Goal: Information Seeking & Learning: Learn about a topic

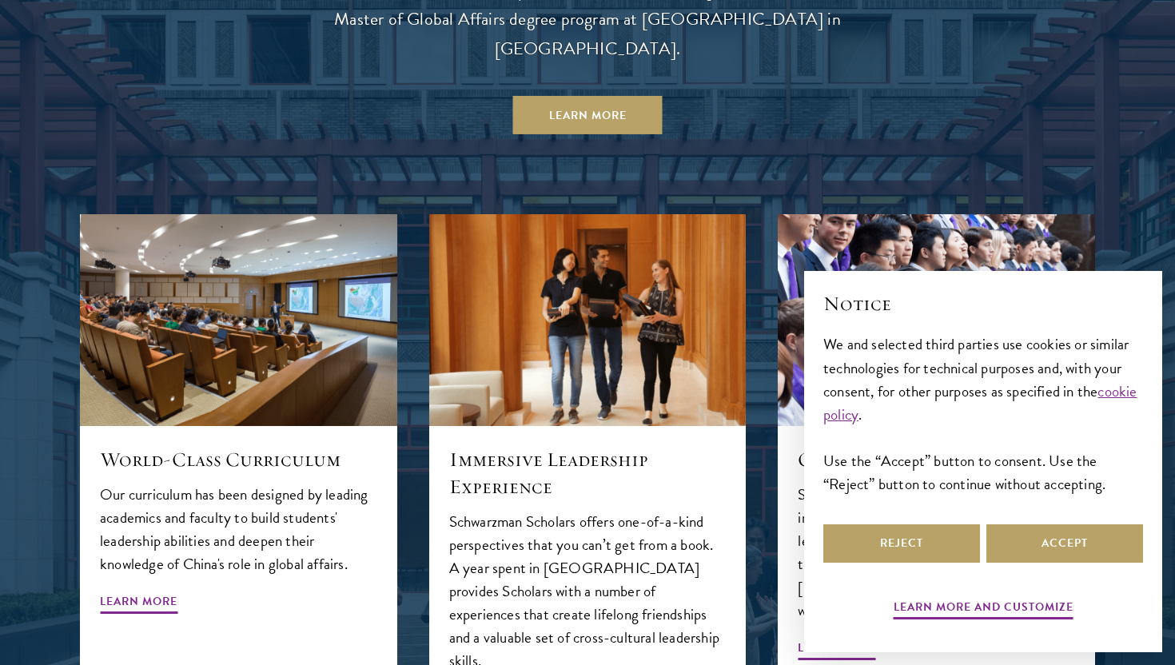
scroll to position [1564, 0]
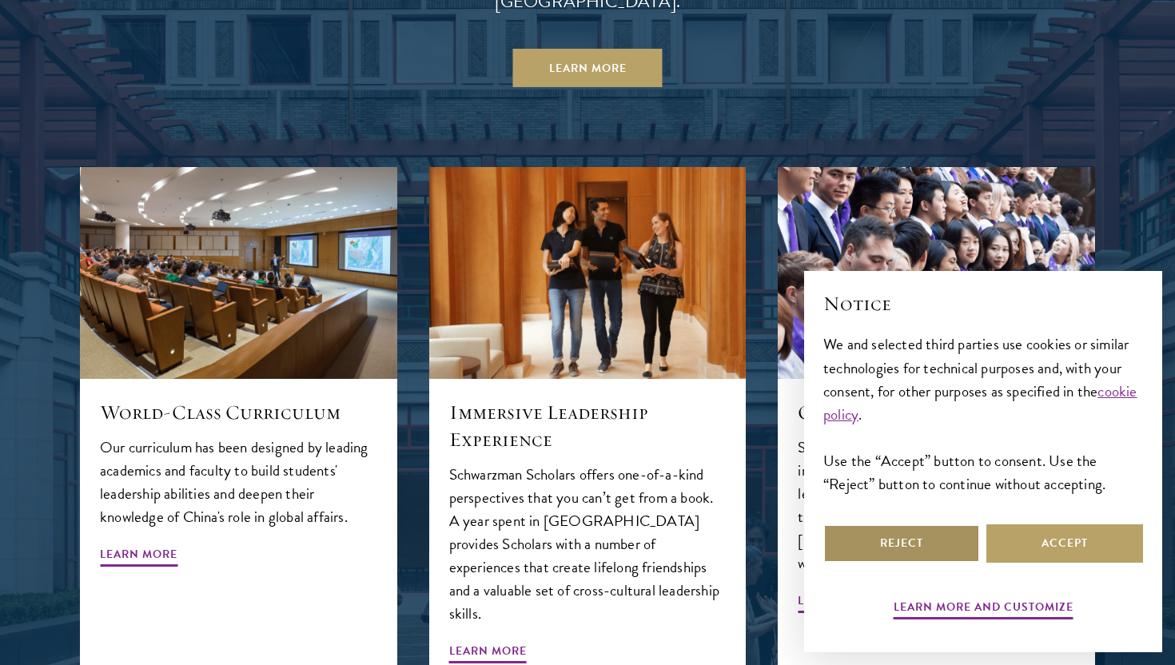
click at [932, 544] on button "Reject" at bounding box center [902, 544] width 157 height 38
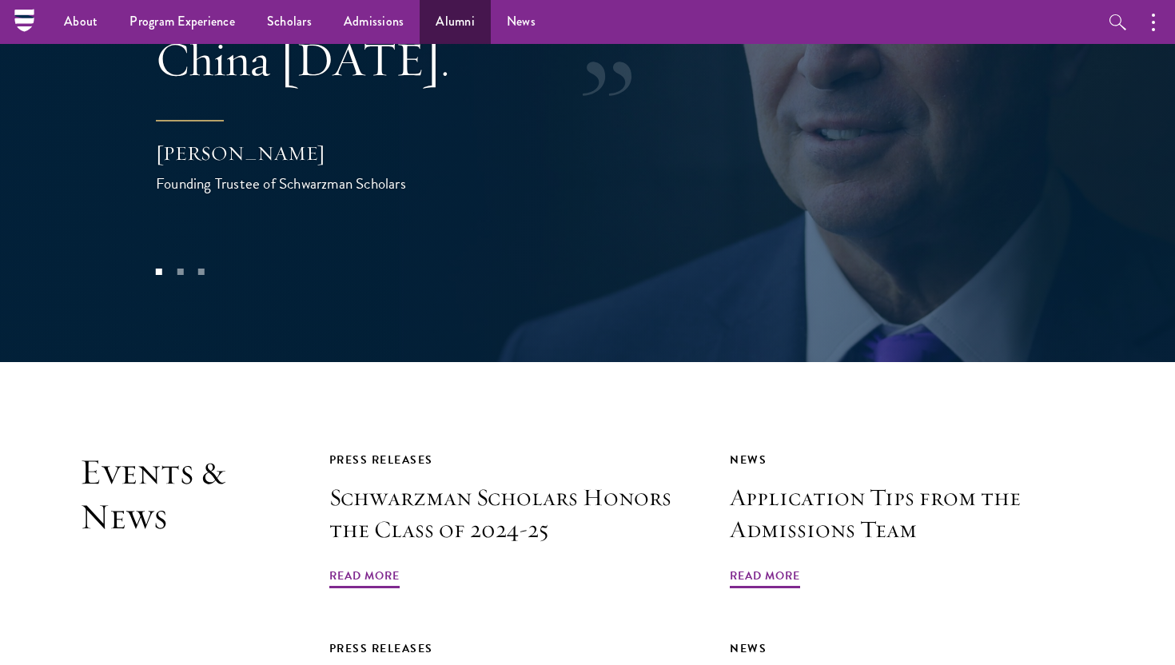
scroll to position [3378, 0]
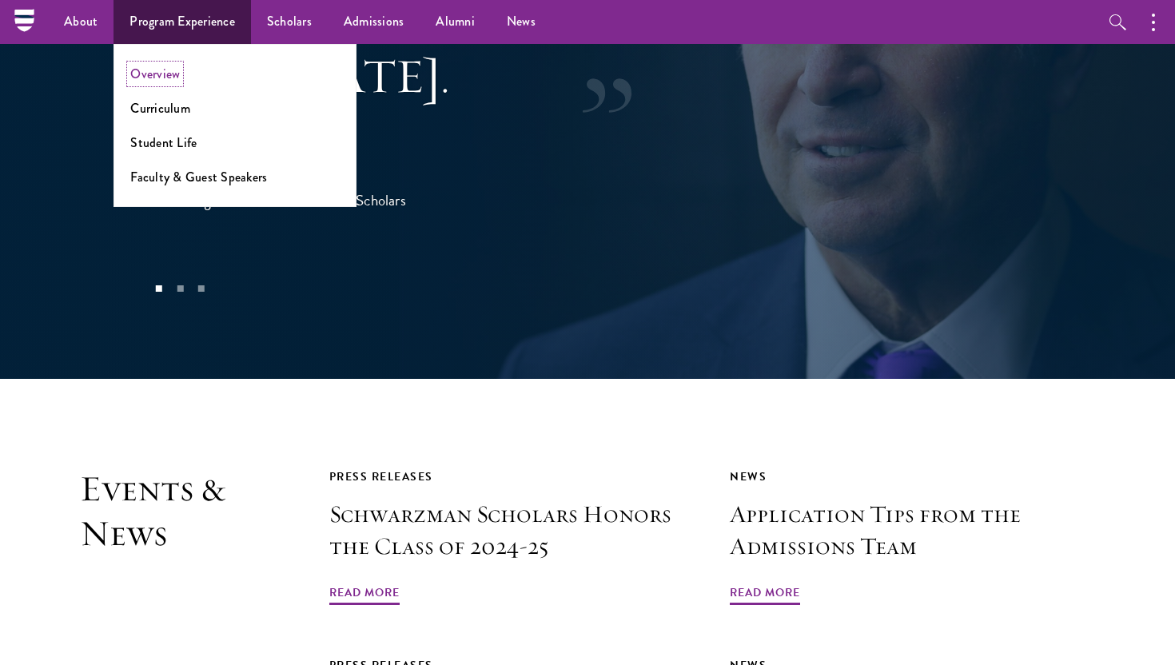
click at [168, 74] on link "Overview" at bounding box center [155, 74] width 50 height 18
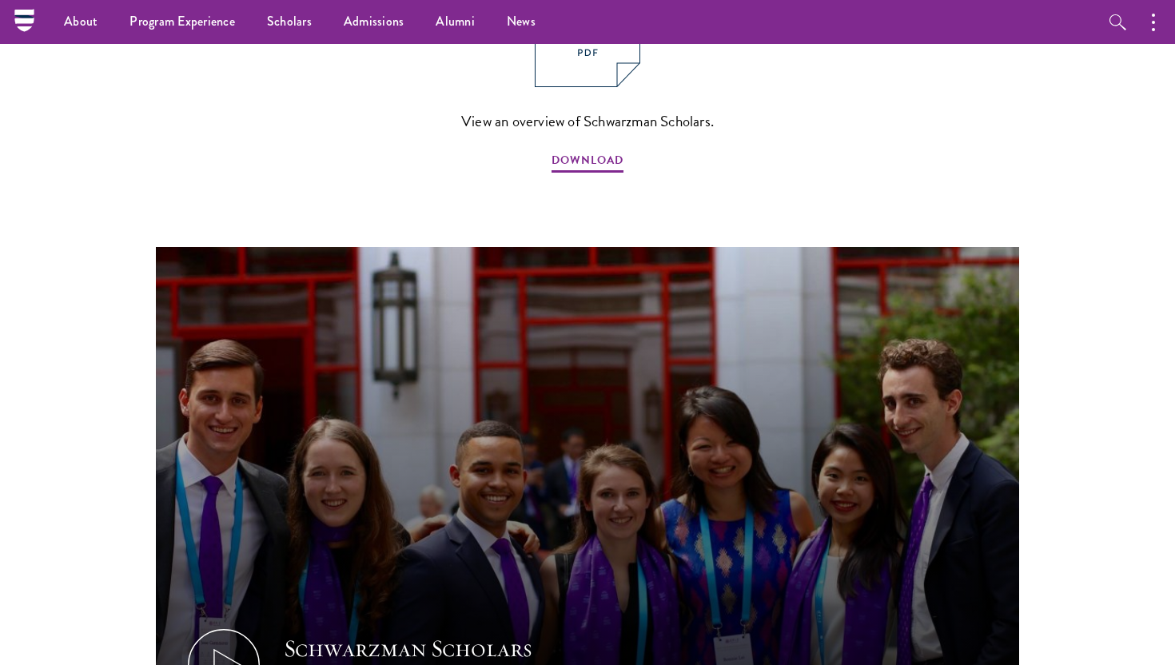
scroll to position [1312, 0]
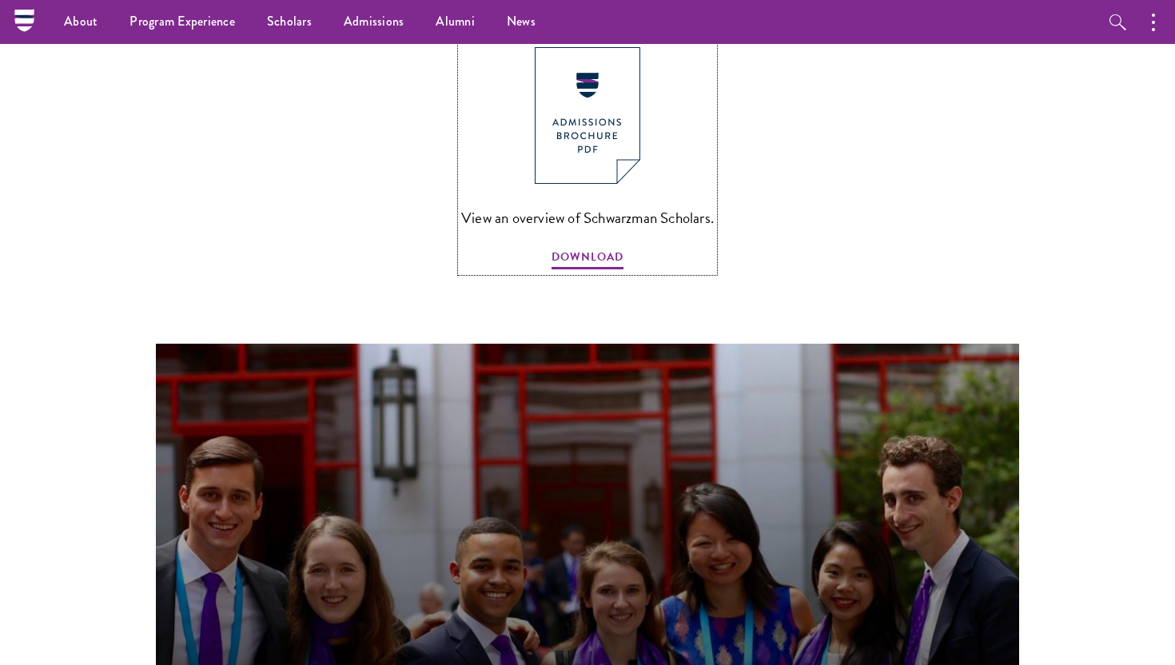
click at [582, 114] on img at bounding box center [588, 115] width 106 height 137
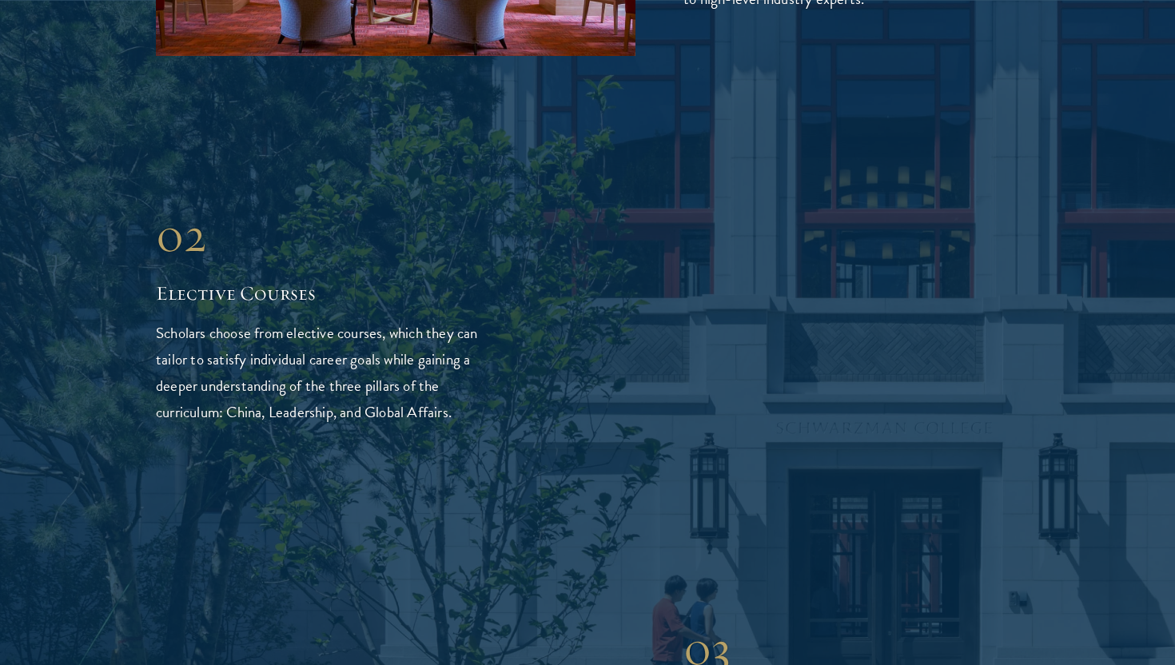
scroll to position [2814, 0]
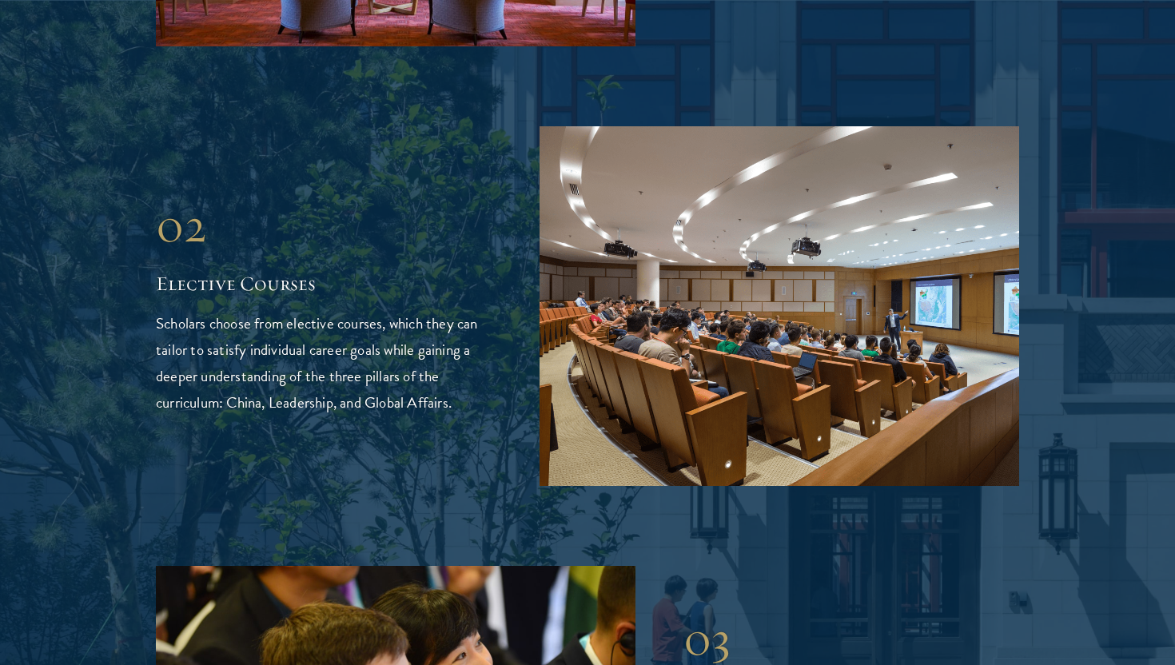
click at [295, 310] on p "Scholars choose from elective courses, which they can tailor to satisfy individ…" at bounding box center [324, 363] width 336 height 106
click at [295, 326] on p "Scholars choose from elective courses, which they can tailor to satisfy individ…" at bounding box center [324, 363] width 336 height 106
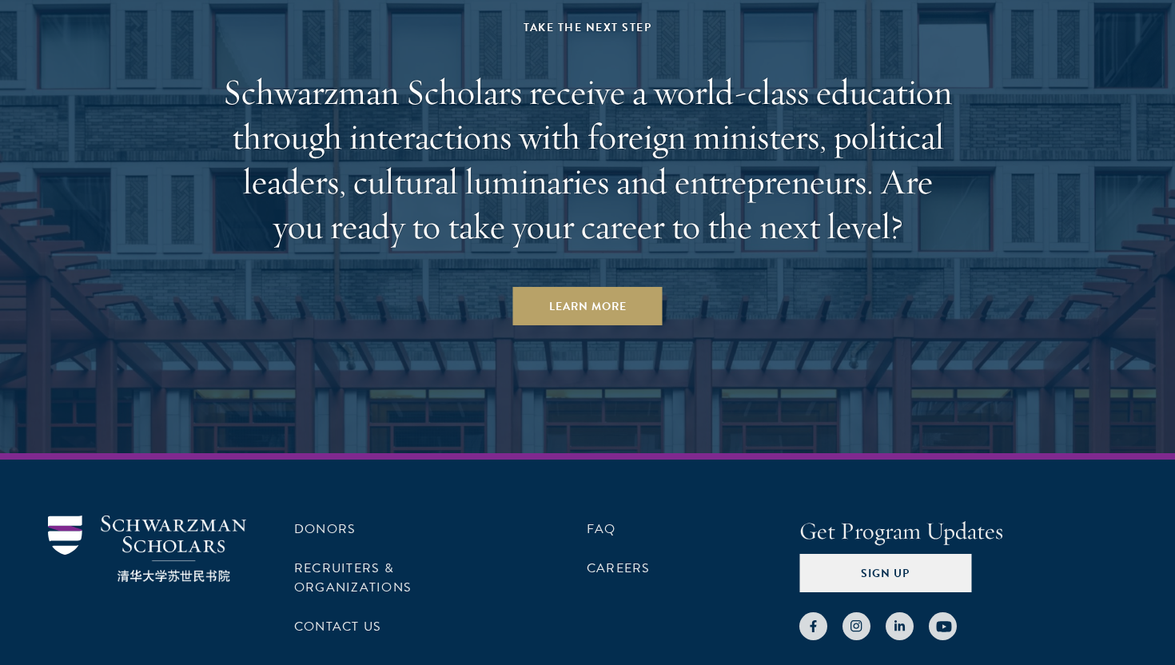
scroll to position [8187, 0]
